Goal: Task Accomplishment & Management: Use online tool/utility

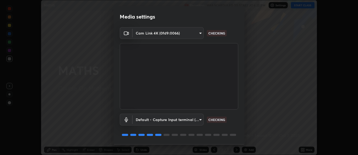
scroll to position [16, 0]
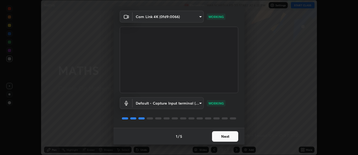
click at [218, 137] on button "Next" at bounding box center [225, 136] width 26 height 10
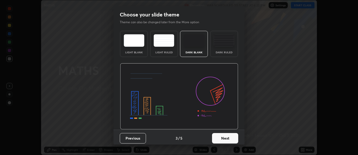
click at [220, 137] on button "Next" at bounding box center [225, 138] width 26 height 10
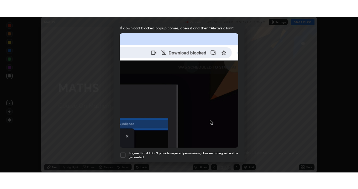
scroll to position [123, 0]
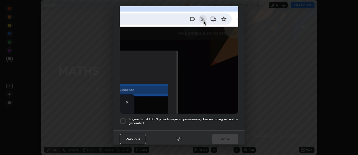
click at [168, 118] on h5 "I agree that if I don't provide required permissions, class recording will not …" at bounding box center [183, 121] width 109 height 8
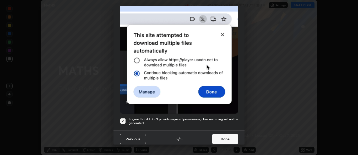
click at [225, 135] on button "Done" at bounding box center [225, 139] width 26 height 10
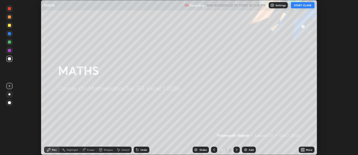
click at [303, 149] on icon at bounding box center [303, 148] width 1 height 1
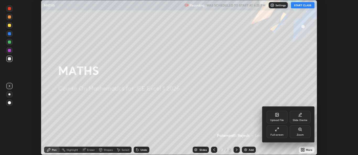
click at [273, 131] on div "Full screen" at bounding box center [276, 132] width 21 height 13
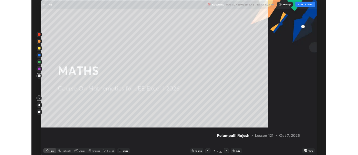
scroll to position [189, 358]
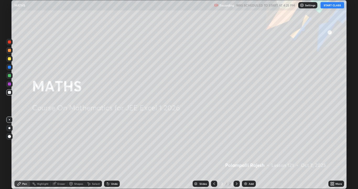
click at [329, 4] on button "START CLASS" at bounding box center [332, 5] width 24 height 6
click at [247, 155] on div "Add" at bounding box center [249, 183] width 14 height 6
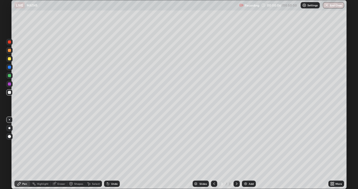
click at [112, 155] on div "Undo" at bounding box center [114, 183] width 7 height 3
click at [91, 155] on div "Select" at bounding box center [93, 183] width 17 height 6
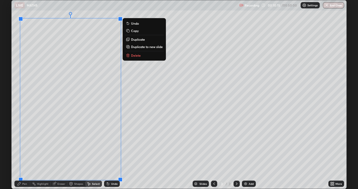
click at [134, 47] on p "Duplicate to new slide" at bounding box center [147, 47] width 32 height 4
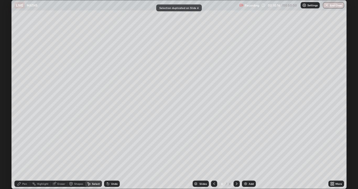
click at [21, 155] on div "Pen" at bounding box center [22, 183] width 16 height 6
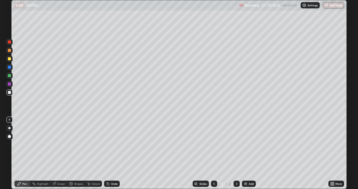
click at [112, 155] on div "Undo" at bounding box center [114, 183] width 7 height 3
click at [113, 155] on div "Undo" at bounding box center [114, 183] width 7 height 3
click at [110, 155] on div "Undo" at bounding box center [112, 183] width 16 height 6
click at [9, 67] on div at bounding box center [9, 66] width 3 height 3
click at [8, 91] on div at bounding box center [9, 92] width 3 height 3
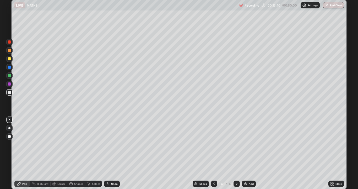
click at [11, 73] on div at bounding box center [9, 75] width 6 height 6
click at [113, 155] on div "Undo" at bounding box center [114, 183] width 7 height 3
click at [9, 93] on div at bounding box center [9, 92] width 3 height 3
click at [8, 76] on div at bounding box center [9, 75] width 3 height 3
click at [10, 58] on div at bounding box center [9, 58] width 3 height 3
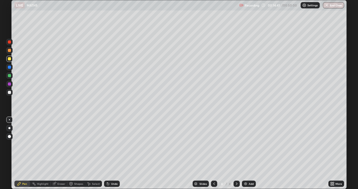
click at [109, 155] on icon at bounding box center [108, 183] width 4 height 4
click at [9, 93] on div at bounding box center [9, 92] width 3 height 3
click at [10, 76] on div at bounding box center [9, 75] width 3 height 3
click at [93, 155] on div "Select" at bounding box center [96, 183] width 8 height 3
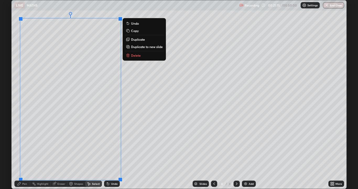
click at [133, 56] on p "Delete" at bounding box center [136, 55] width 10 height 4
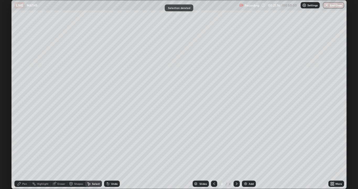
click at [20, 155] on icon at bounding box center [19, 183] width 4 height 4
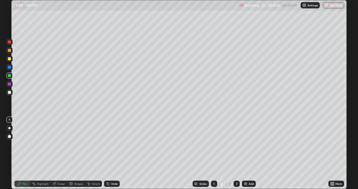
click at [111, 155] on div "Undo" at bounding box center [114, 183] width 7 height 3
click at [246, 155] on img at bounding box center [245, 183] width 4 height 4
click at [9, 92] on div at bounding box center [9, 92] width 3 height 3
click at [214, 155] on icon at bounding box center [214, 183] width 4 height 4
click at [233, 155] on div at bounding box center [236, 183] width 6 height 6
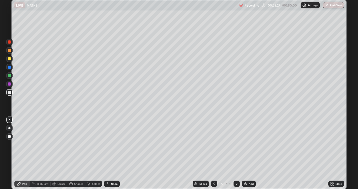
click at [113, 155] on div "Undo" at bounding box center [114, 183] width 7 height 3
click at [111, 155] on div "Undo" at bounding box center [114, 183] width 7 height 3
click at [113, 155] on div "Undo" at bounding box center [114, 183] width 7 height 3
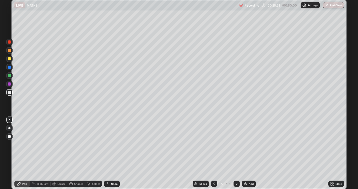
click at [112, 155] on div "Undo" at bounding box center [114, 183] width 7 height 3
click at [109, 155] on icon at bounding box center [108, 183] width 4 height 4
click at [346, 141] on div "Setting up your live class" at bounding box center [178, 94] width 335 height 189
click at [9, 84] on div at bounding box center [9, 83] width 3 height 3
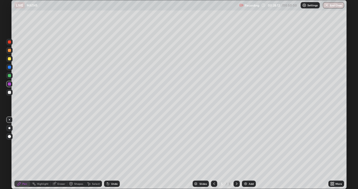
click at [9, 92] on div at bounding box center [9, 92] width 3 height 3
click at [60, 155] on div "Eraser" at bounding box center [59, 183] width 17 height 6
click at [9, 155] on icon at bounding box center [9, 165] width 4 height 4
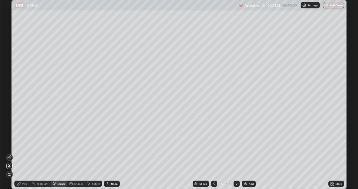
click at [25, 155] on div "Pen" at bounding box center [22, 183] width 16 height 6
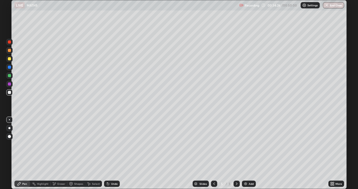
click at [108, 155] on icon at bounding box center [108, 183] width 4 height 4
click at [109, 155] on div "Undo" at bounding box center [112, 183] width 16 height 6
click at [9, 84] on div at bounding box center [9, 83] width 3 height 3
click at [107, 155] on icon at bounding box center [108, 184] width 2 height 2
click at [59, 155] on div "Eraser" at bounding box center [61, 183] width 8 height 3
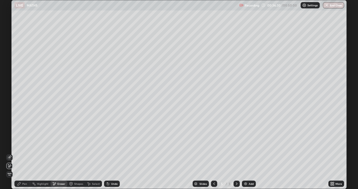
click at [22, 155] on div "Pen" at bounding box center [22, 183] width 16 height 6
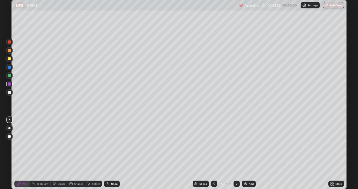
click at [11, 75] on div at bounding box center [9, 75] width 3 height 3
click at [57, 155] on div "Eraser" at bounding box center [59, 183] width 17 height 6
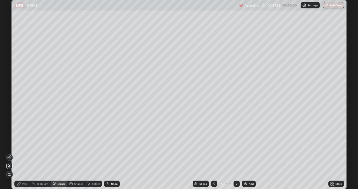
click at [107, 155] on icon at bounding box center [108, 184] width 2 height 2
click at [23, 155] on div "Pen" at bounding box center [24, 183] width 5 height 3
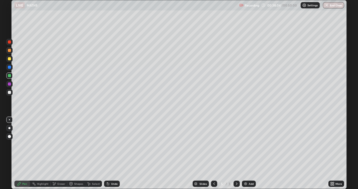
click at [56, 155] on div "Eraser" at bounding box center [59, 183] width 17 height 6
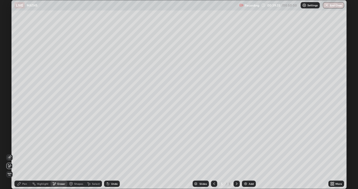
click at [109, 155] on icon at bounding box center [108, 183] width 4 height 4
click at [111, 155] on div "Undo" at bounding box center [114, 183] width 7 height 3
click at [111, 155] on div "Undo" at bounding box center [112, 183] width 16 height 6
click at [111, 155] on div "Undo" at bounding box center [114, 183] width 7 height 3
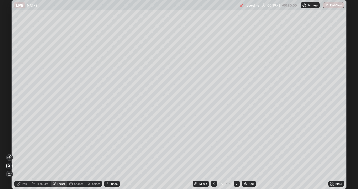
click at [25, 155] on div "Pen" at bounding box center [22, 183] width 16 height 6
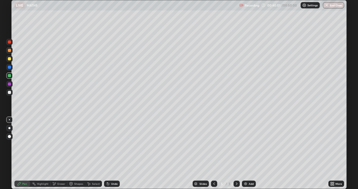
click at [109, 155] on icon at bounding box center [108, 183] width 4 height 4
click at [244, 155] on img at bounding box center [245, 183] width 4 height 4
click at [7, 94] on div at bounding box center [9, 92] width 6 height 6
click at [112, 155] on div "Undo" at bounding box center [114, 183] width 7 height 3
click at [111, 155] on div "Undo" at bounding box center [114, 183] width 7 height 3
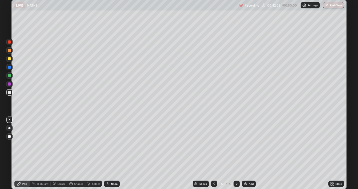
click at [111, 155] on div "Undo" at bounding box center [114, 183] width 7 height 3
click at [114, 155] on div "Undo" at bounding box center [114, 183] width 7 height 3
click at [113, 155] on div "Undo" at bounding box center [112, 183] width 16 height 6
click at [113, 155] on div "Undo" at bounding box center [114, 183] width 7 height 3
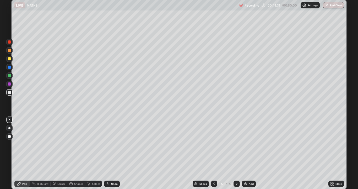
click at [10, 76] on div at bounding box center [9, 75] width 3 height 3
click at [12, 60] on div at bounding box center [9, 59] width 6 height 6
click at [10, 91] on div at bounding box center [9, 92] width 3 height 3
click at [9, 76] on div at bounding box center [9, 75] width 3 height 3
click at [112, 155] on div "Undo" at bounding box center [114, 183] width 7 height 3
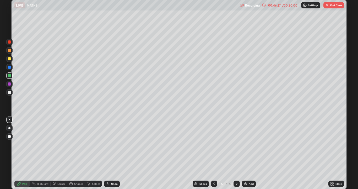
click at [107, 155] on icon at bounding box center [108, 184] width 2 height 2
click at [9, 93] on div at bounding box center [9, 92] width 3 height 3
click at [9, 60] on div at bounding box center [9, 59] width 6 height 6
click at [92, 155] on div "Select" at bounding box center [93, 183] width 17 height 6
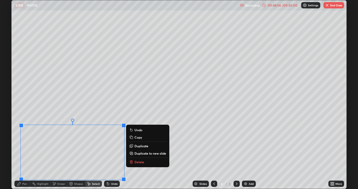
click at [141, 153] on p "Duplicate to new slide" at bounding box center [150, 153] width 32 height 4
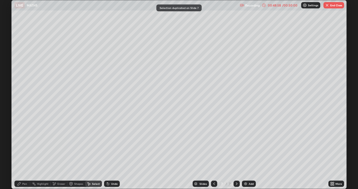
click at [24, 155] on div "Pen" at bounding box center [24, 183] width 5 height 3
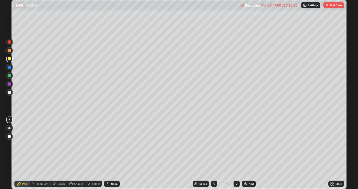
click at [7, 91] on div at bounding box center [9, 92] width 6 height 6
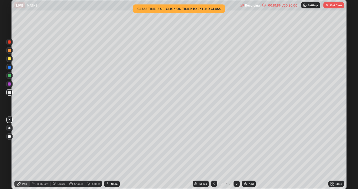
click at [328, 5] on img "button" at bounding box center [327, 5] width 4 height 4
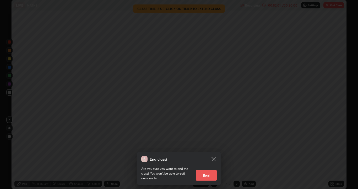
click at [202, 155] on button "End" at bounding box center [206, 175] width 21 height 10
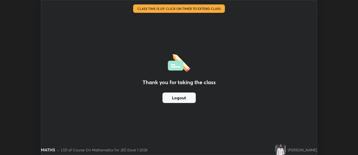
scroll to position [26033, 25831]
